Goal: Information Seeking & Learning: Learn about a topic

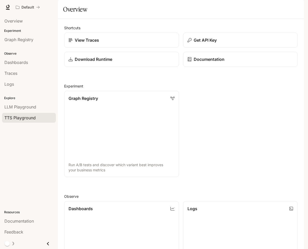
click at [27, 120] on span "TTS Playground" at bounding box center [19, 118] width 31 height 6
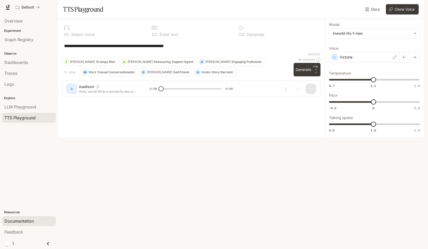
click at [34, 221] on span "Documentation" at bounding box center [18, 221] width 29 height 6
